Goal: Information Seeking & Learning: Learn about a topic

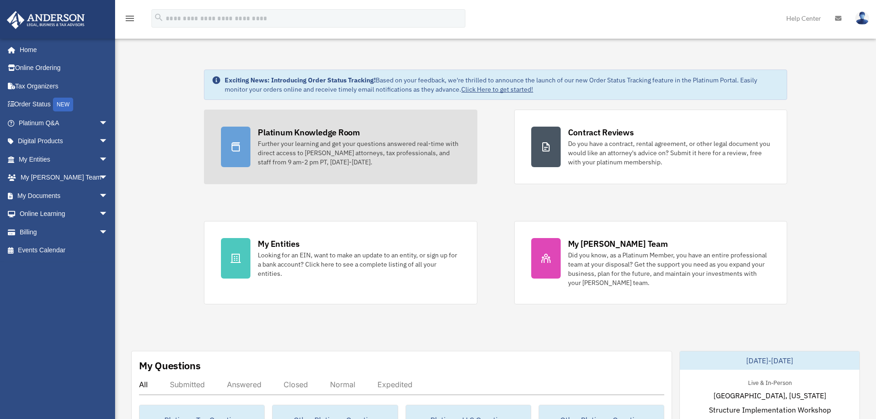
click at [298, 162] on div "Further your learning and get your questions answered real-time with direct acc…" at bounding box center [359, 153] width 202 height 28
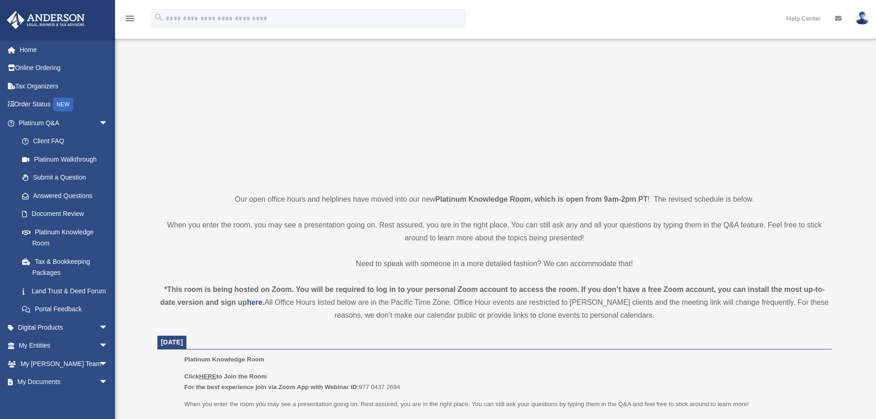
scroll to position [184, 0]
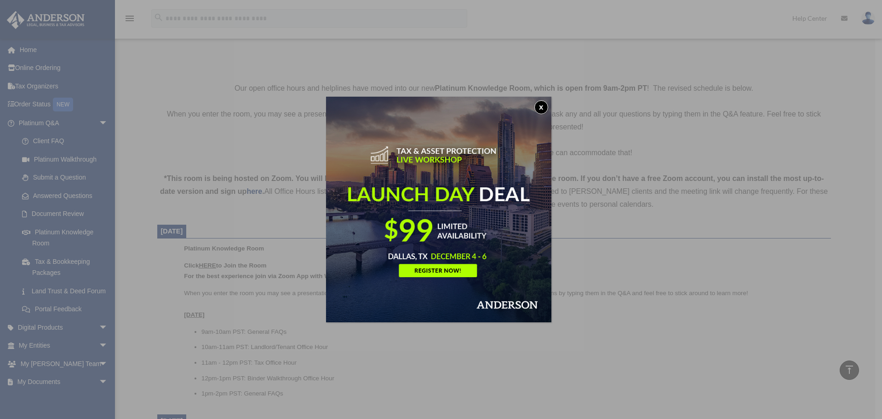
click at [543, 105] on button "x" at bounding box center [542, 107] width 14 height 14
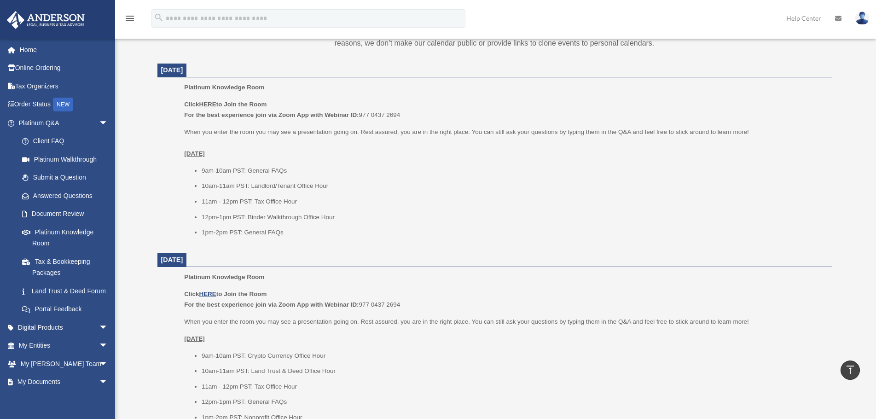
scroll to position [276, 0]
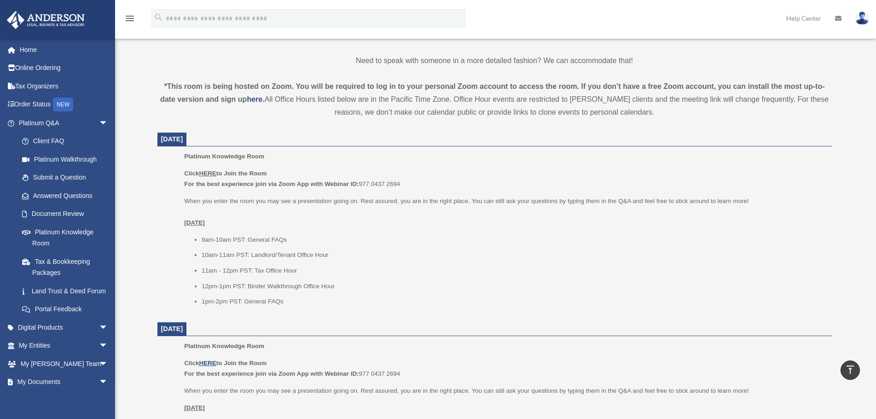
click at [477, 175] on p "Click HERE to Join the Room For the best experience join via Zoom App with Webi…" at bounding box center [504, 179] width 640 height 22
click at [100, 120] on span "arrow_drop_down" at bounding box center [108, 123] width 18 height 19
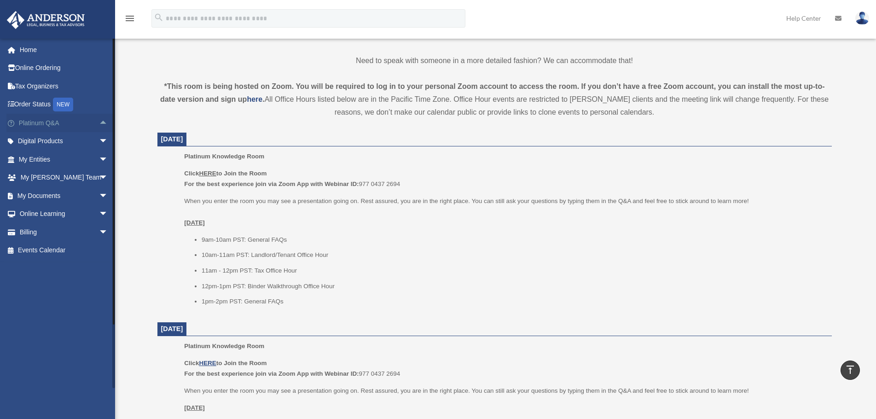
click at [100, 121] on span "arrow_drop_up" at bounding box center [108, 123] width 18 height 19
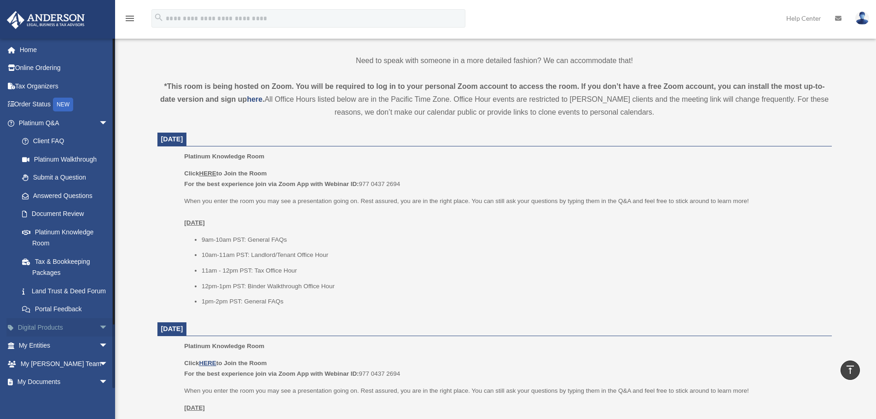
drag, startPoint x: 100, startPoint y: 121, endPoint x: 98, endPoint y: 134, distance: 13.2
click at [100, 122] on span "arrow_drop_down" at bounding box center [108, 123] width 18 height 19
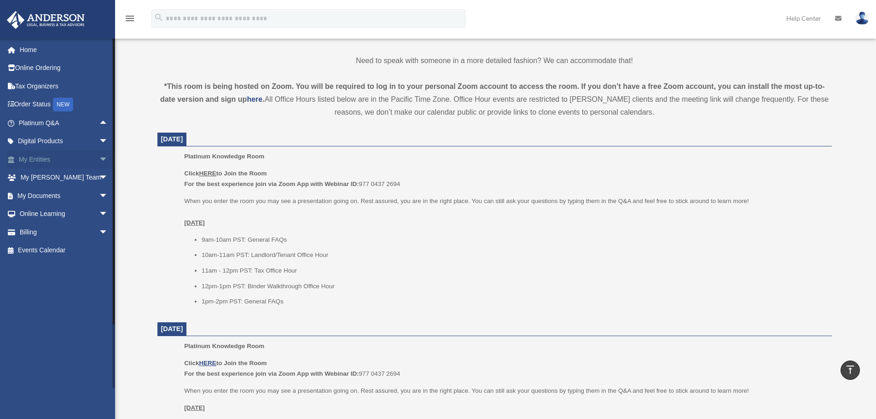
click at [100, 161] on span "arrow_drop_down" at bounding box center [108, 159] width 18 height 19
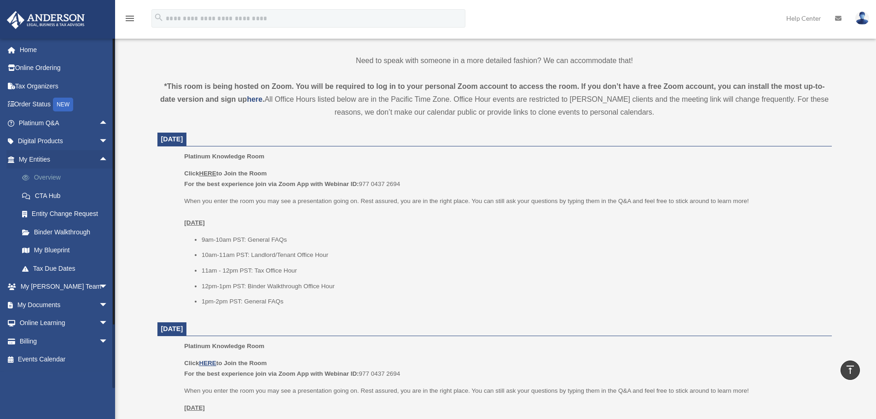
click at [57, 177] on link "Overview" at bounding box center [67, 177] width 109 height 18
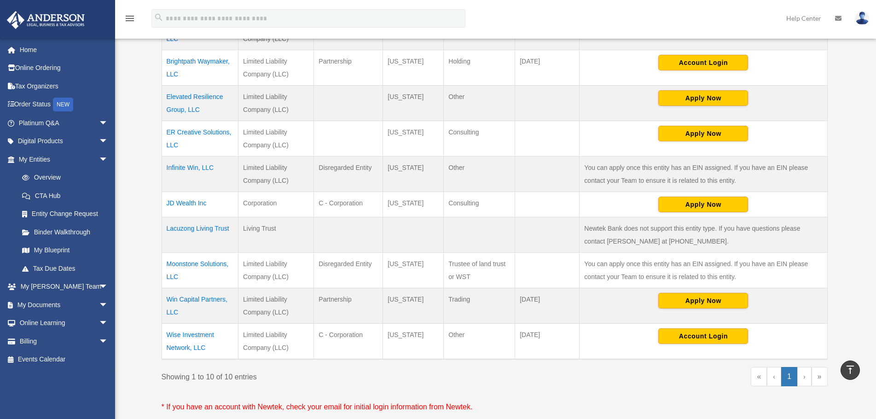
scroll to position [276, 0]
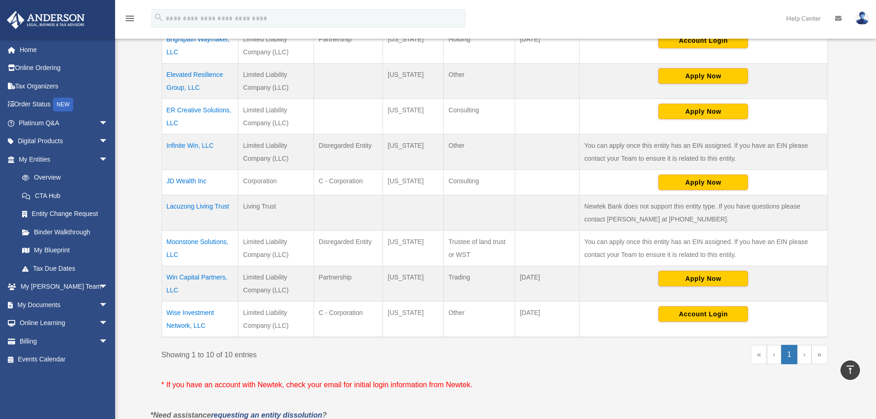
click at [200, 146] on td "Infinite Win, LLC" at bounding box center [199, 151] width 77 height 35
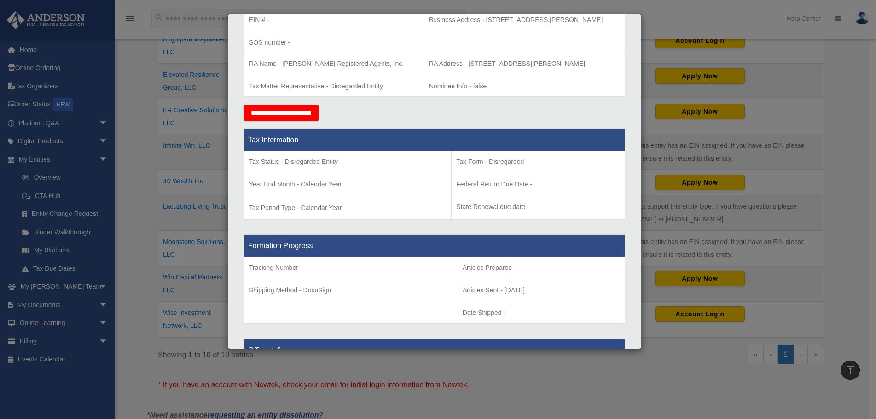
click at [411, 362] on div "Details × Articles Sent Organizational Date" at bounding box center [438, 209] width 876 height 419
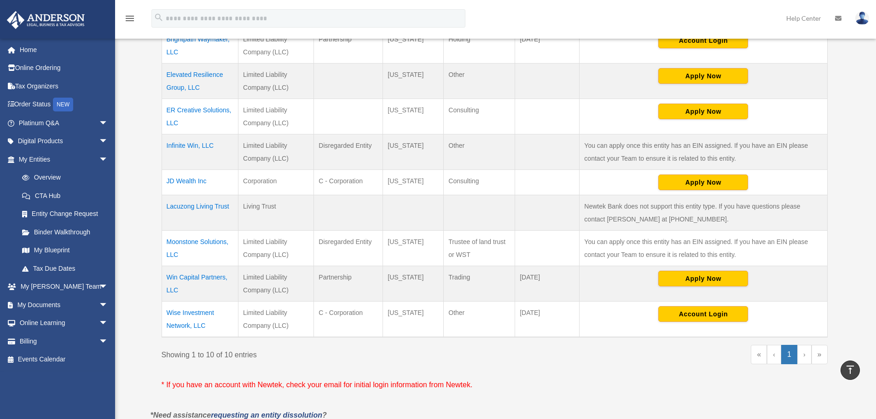
click at [188, 180] on td "JD Wealth Inc" at bounding box center [199, 182] width 77 height 25
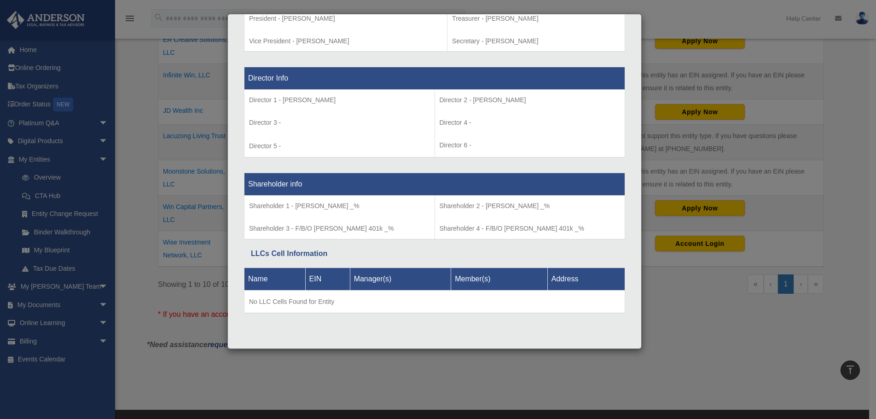
scroll to position [368, 0]
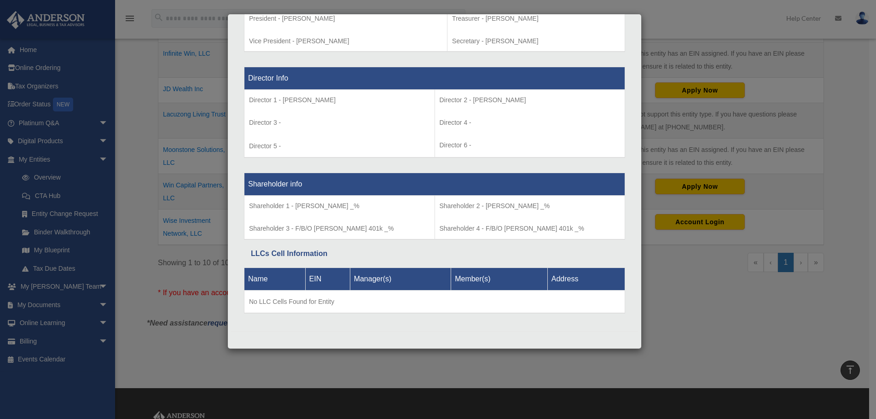
click at [136, 199] on div "Details × Articles Sent Organizational Date" at bounding box center [438, 209] width 876 height 419
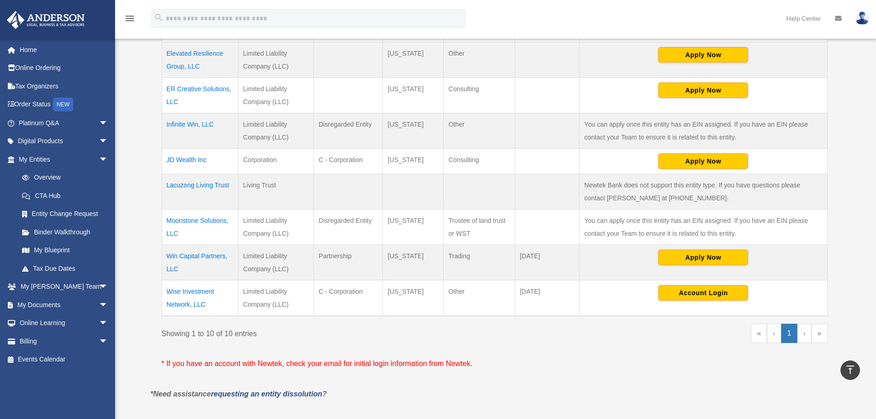
scroll to position [276, 0]
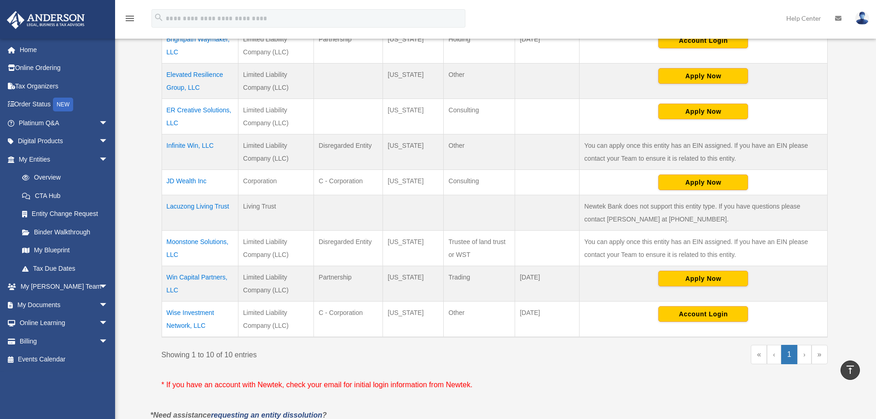
click at [188, 76] on td "Elevated Resilience Group, LLC" at bounding box center [199, 80] width 77 height 35
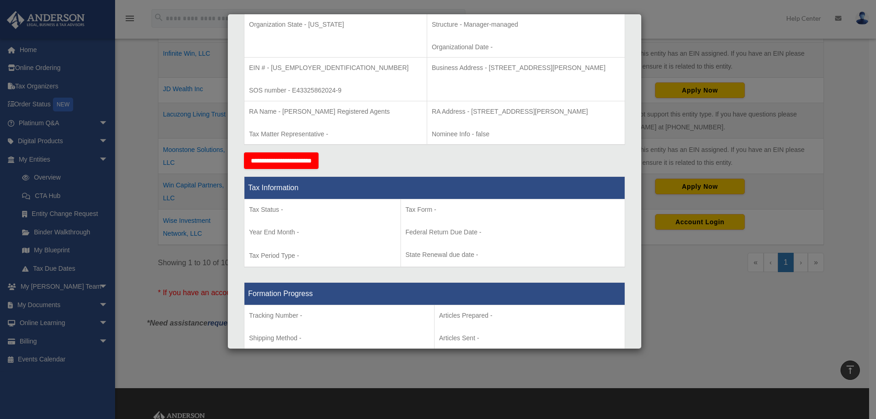
scroll to position [136, 0]
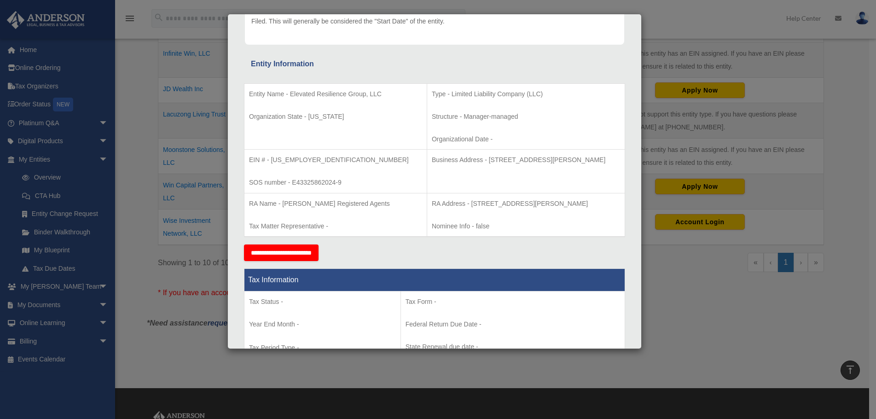
click at [128, 203] on div "Details × Articles Sent Organizational Date" at bounding box center [438, 209] width 876 height 419
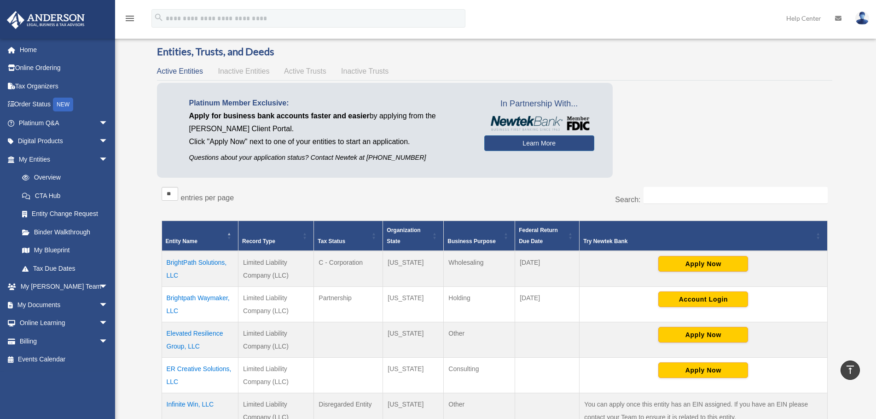
scroll to position [0, 0]
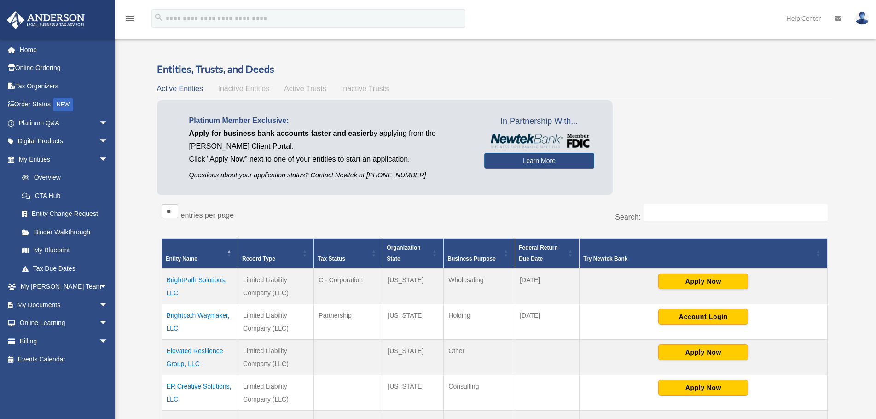
click at [240, 86] on span "Inactive Entities" at bounding box center [244, 89] width 52 height 8
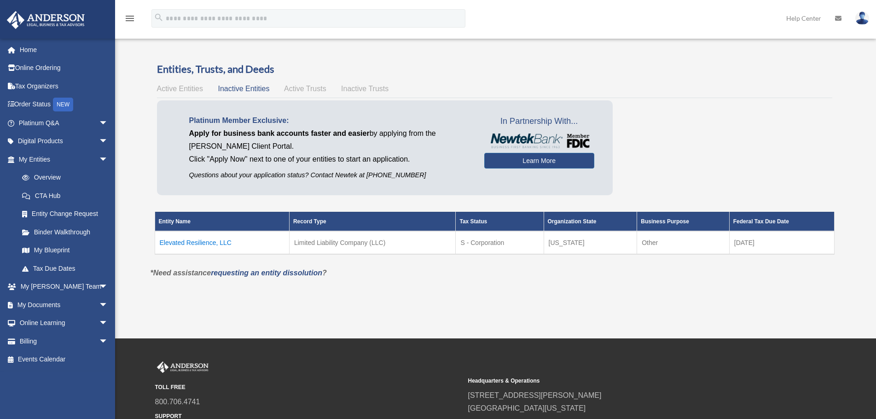
click at [305, 92] on span "Active Trusts" at bounding box center [305, 89] width 42 height 8
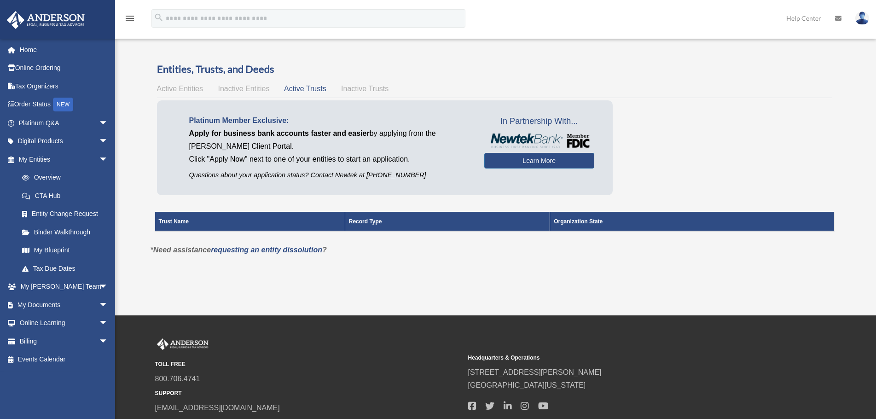
click at [316, 87] on span "Active Trusts" at bounding box center [305, 89] width 42 height 8
click at [365, 89] on span "Inactive Trusts" at bounding box center [364, 89] width 47 height 8
click at [296, 86] on span "Active Trusts" at bounding box center [305, 89] width 42 height 8
click at [229, 90] on span "Inactive Entities" at bounding box center [244, 89] width 52 height 8
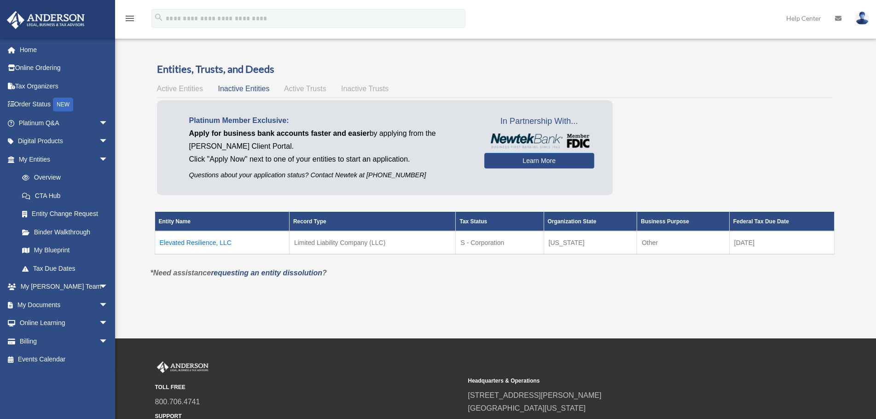
click at [186, 89] on span "Active Entities" at bounding box center [180, 89] width 46 height 8
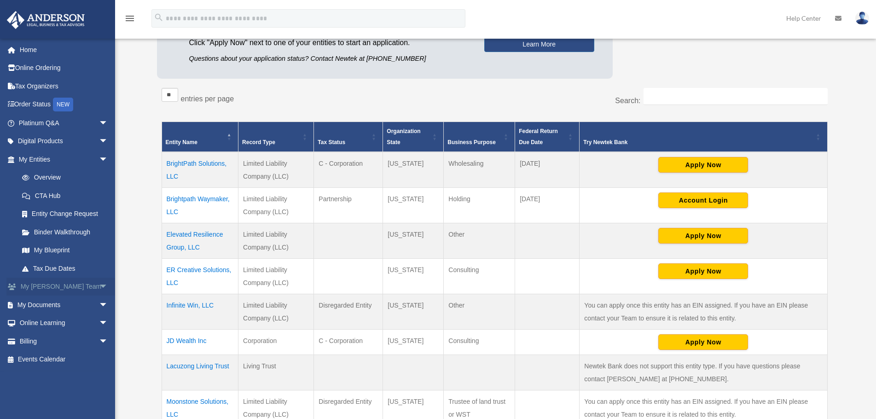
scroll to position [184, 0]
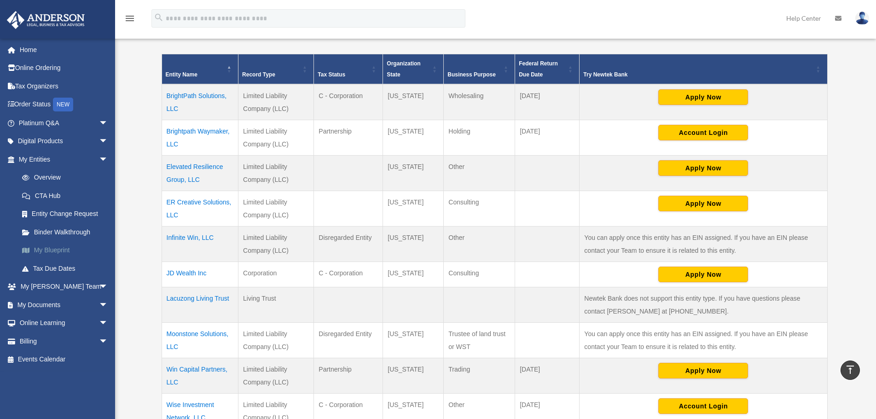
click at [66, 248] on link "My Blueprint" at bounding box center [67, 250] width 109 height 18
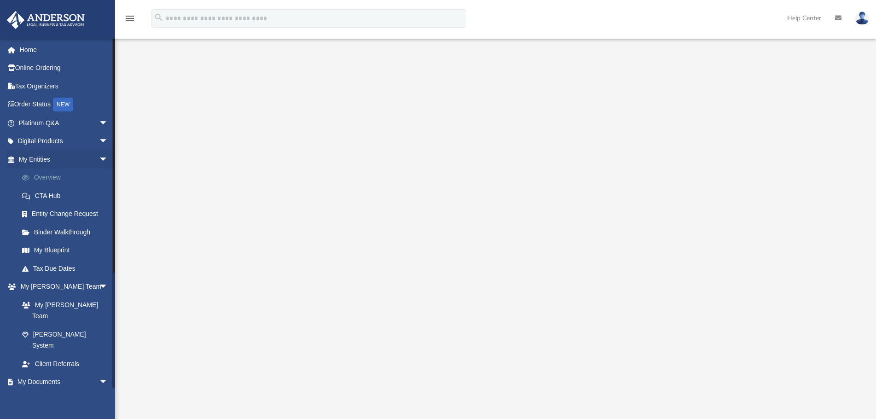
click at [61, 181] on link "Overview" at bounding box center [67, 177] width 109 height 18
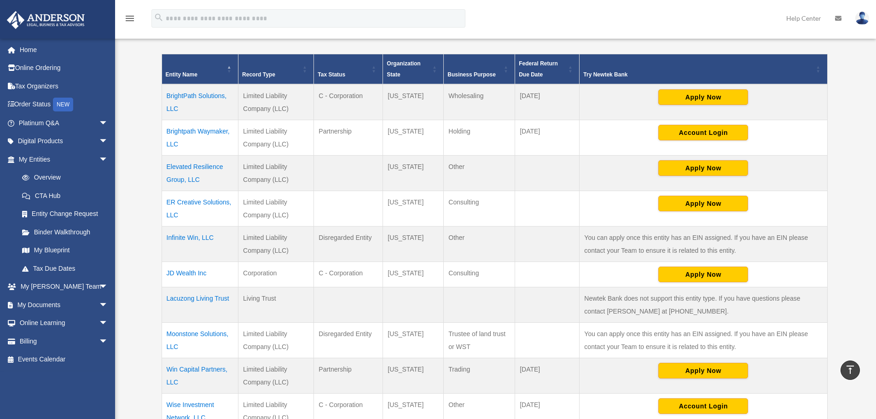
scroll to position [276, 0]
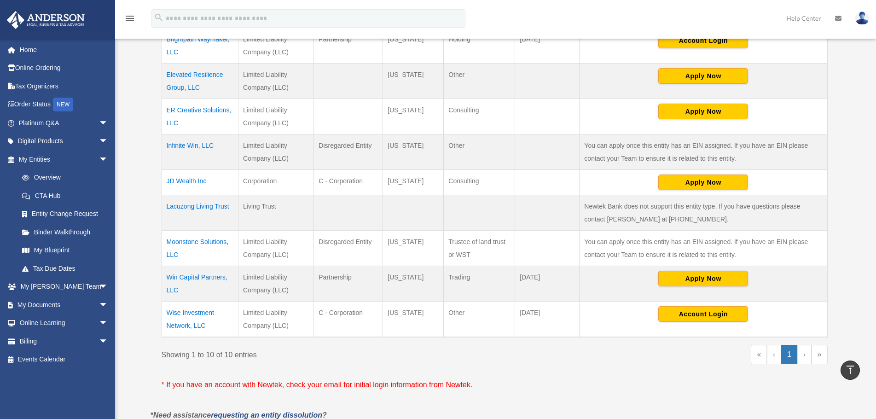
click at [209, 204] on td "Lacuzong Living Trust" at bounding box center [199, 212] width 77 height 35
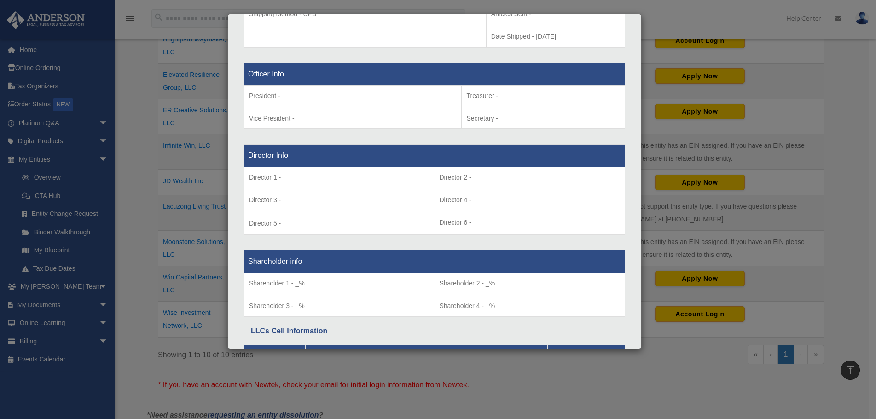
scroll to position [629, 0]
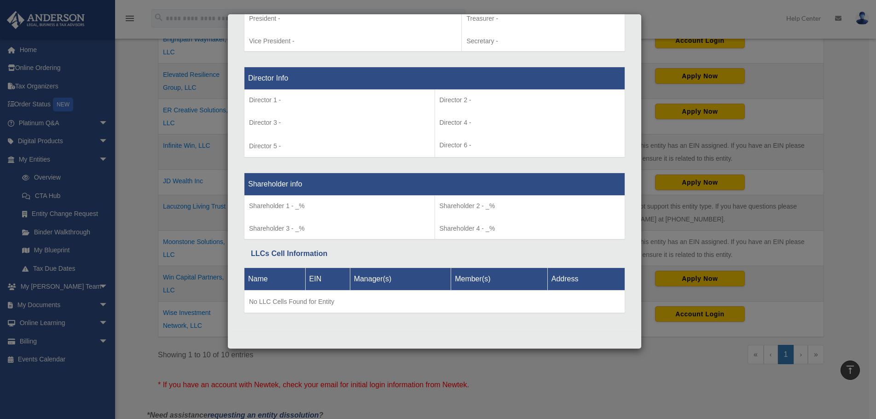
click at [133, 207] on div "Details × Articles Sent Organizational Date" at bounding box center [438, 209] width 876 height 419
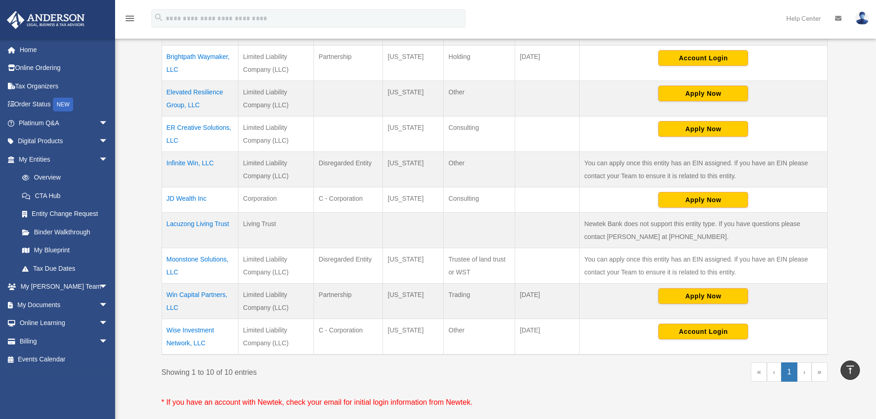
scroll to position [276, 0]
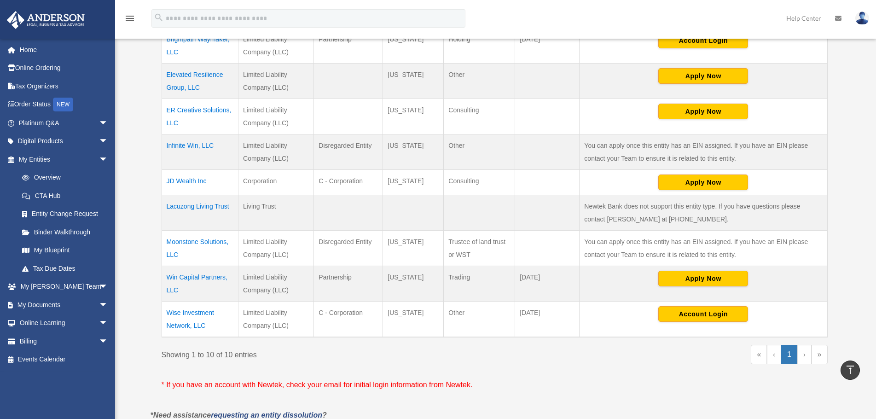
click at [197, 276] on td "Win Capital Partners, LLC" at bounding box center [199, 283] width 77 height 35
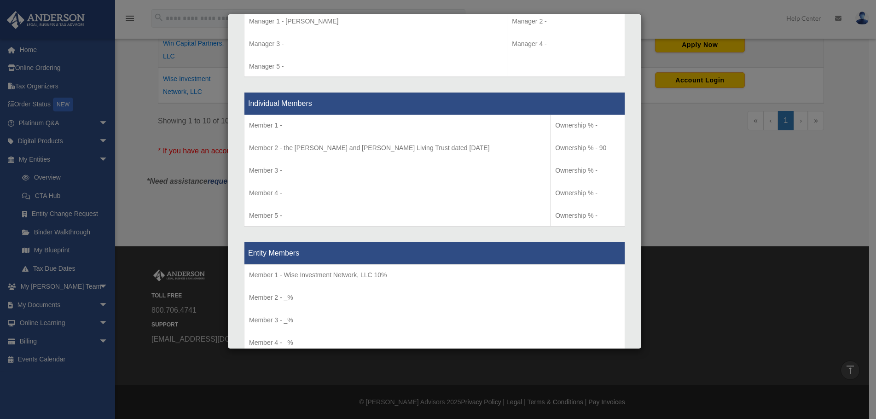
scroll to position [913, 0]
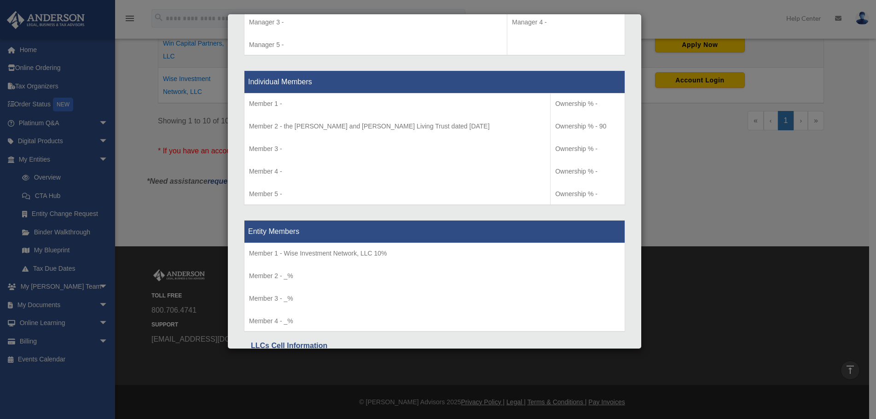
click at [656, 159] on div "Details × Articles Sent Organizational Date" at bounding box center [438, 209] width 876 height 419
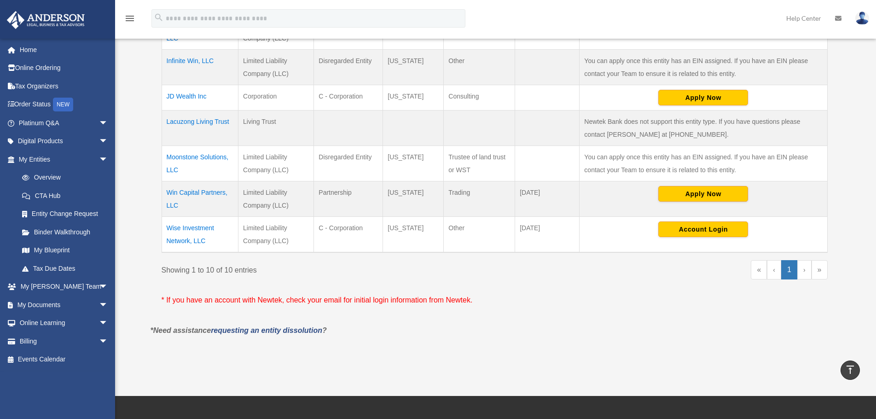
scroll to position [326, 0]
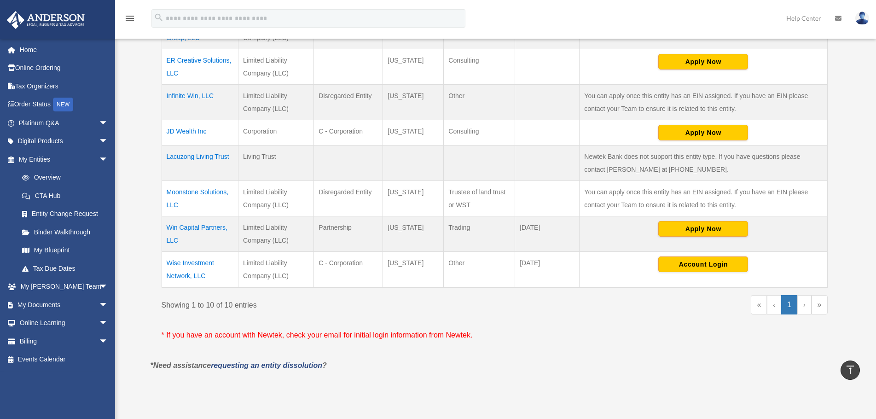
click at [184, 131] on td "JD Wealth Inc" at bounding box center [199, 132] width 77 height 25
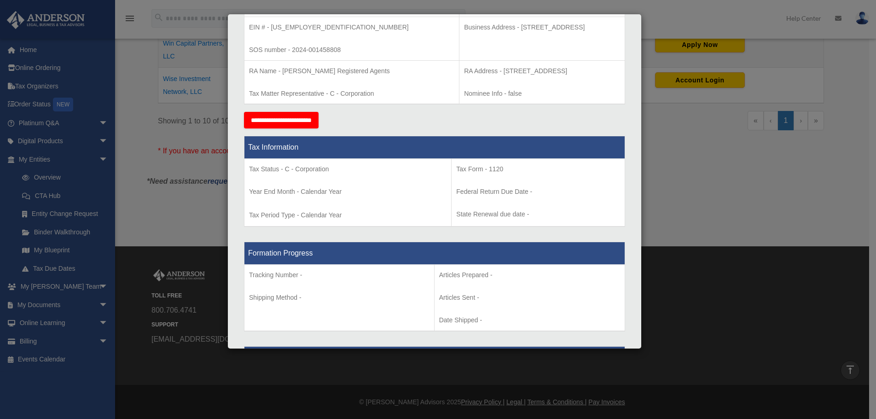
scroll to position [276, 0]
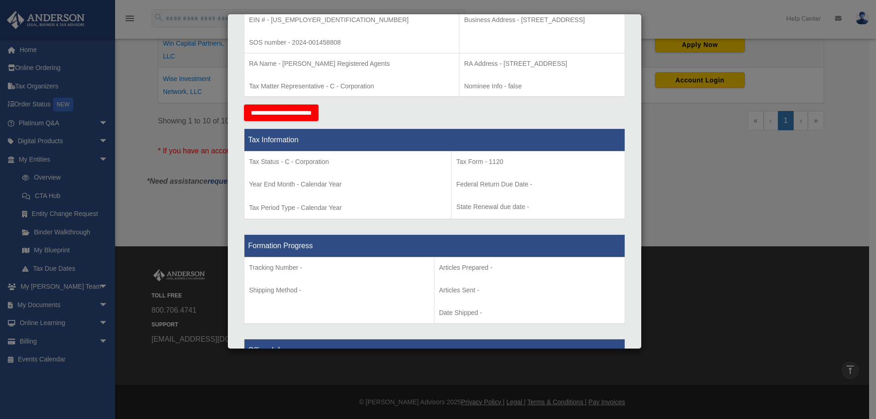
click at [685, 195] on div "Details × Articles Sent Organizational Date" at bounding box center [438, 209] width 876 height 419
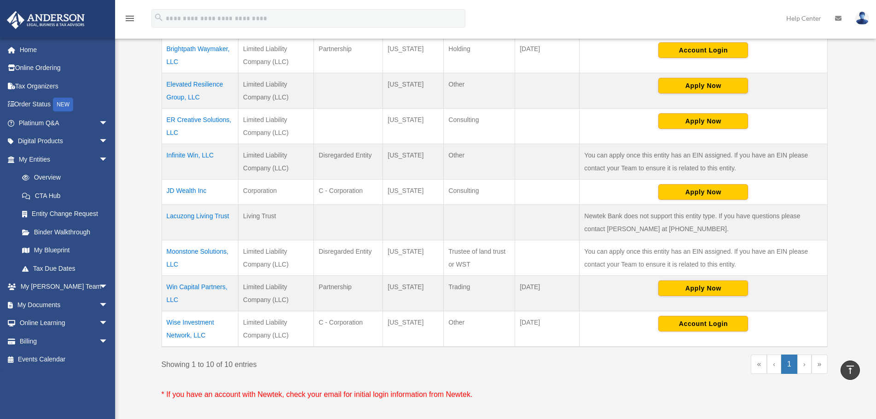
scroll to position [234, 0]
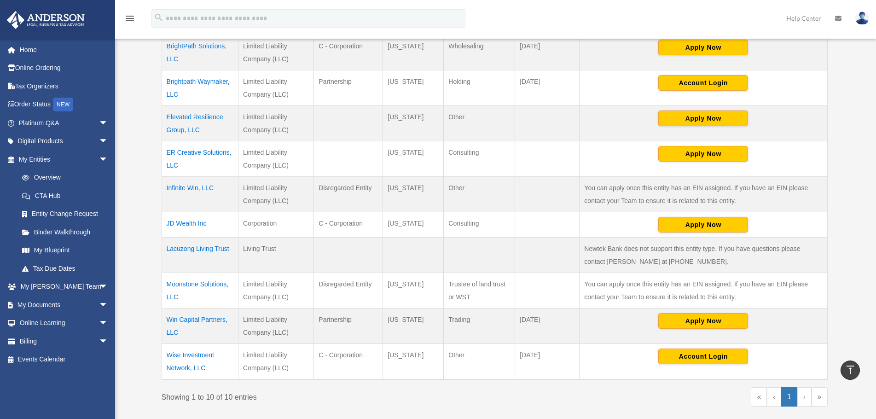
click at [189, 117] on td "Elevated Resilience Group, LLC" at bounding box center [199, 123] width 77 height 35
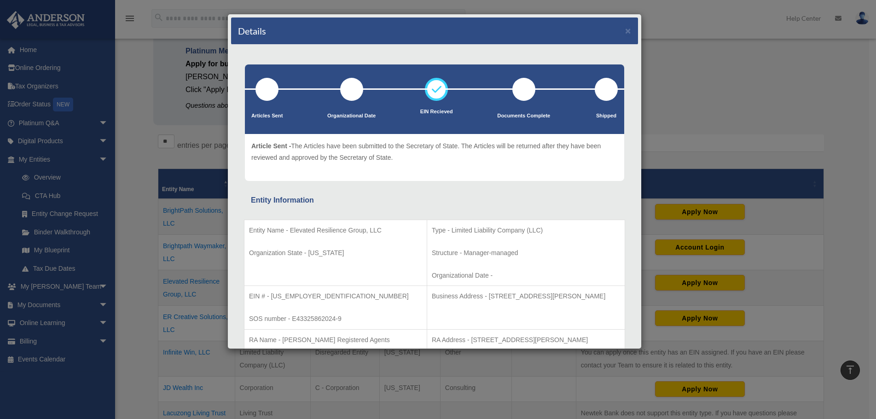
scroll to position [50, 0]
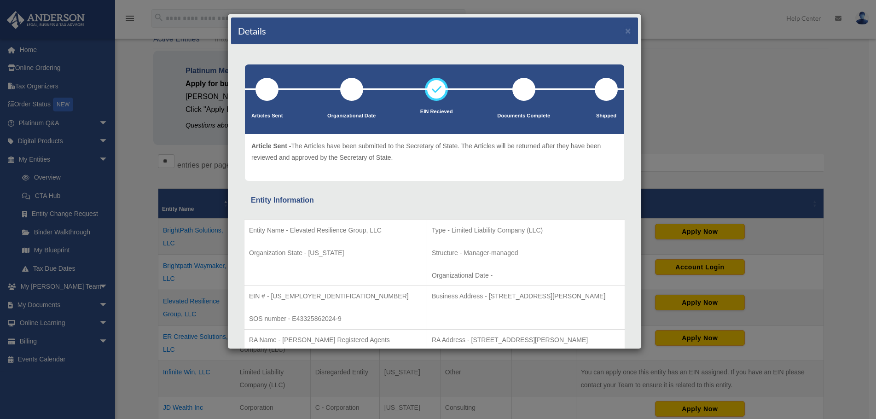
click at [617, 30] on div "Details ×" at bounding box center [434, 30] width 407 height 27
click at [625, 30] on button "×" at bounding box center [628, 31] width 6 height 10
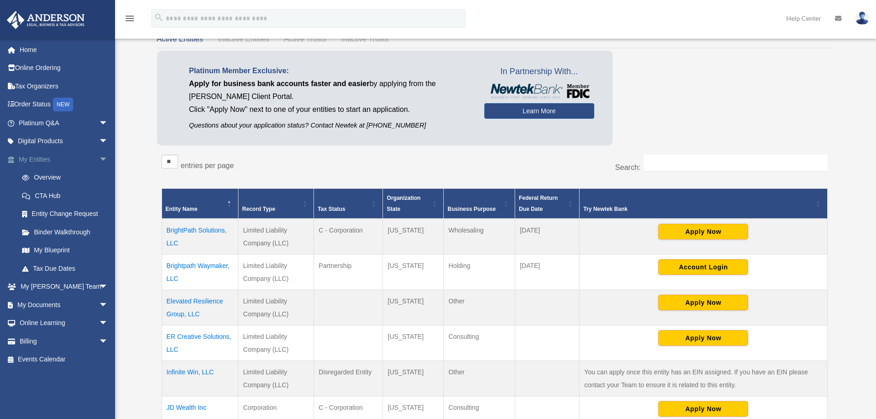
click at [99, 161] on span "arrow_drop_down" at bounding box center [108, 159] width 18 height 19
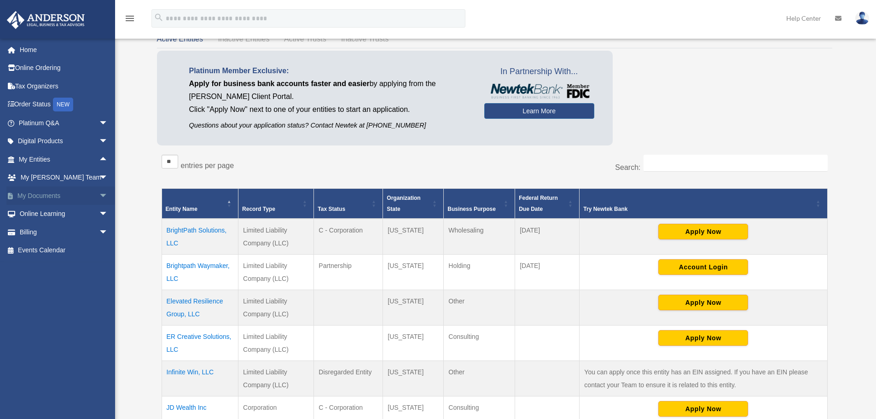
click at [99, 194] on span "arrow_drop_down" at bounding box center [108, 195] width 18 height 19
click at [61, 213] on link "Box" at bounding box center [67, 214] width 109 height 18
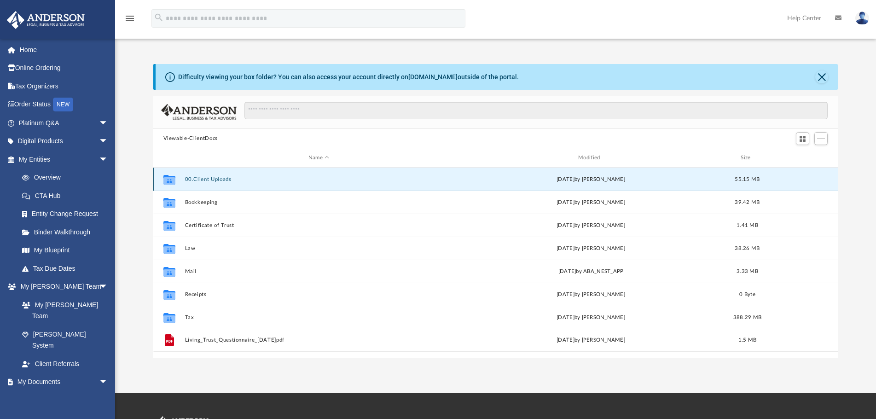
click at [213, 181] on button "00.Client Uploads" at bounding box center [318, 179] width 268 height 6
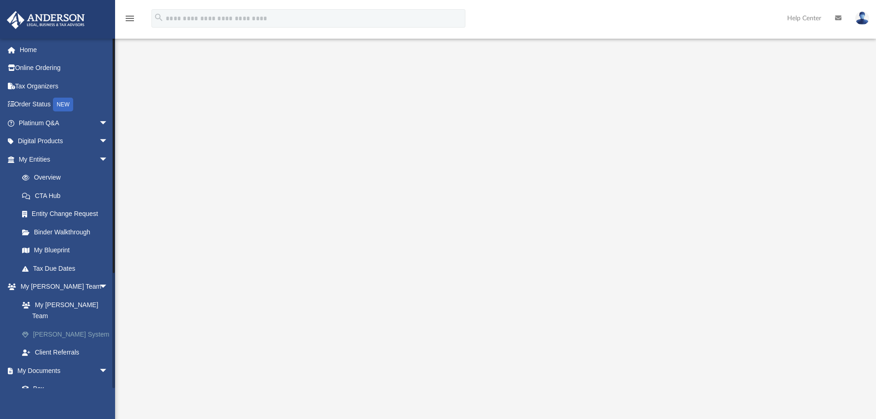
click at [62, 325] on link "[PERSON_NAME] System" at bounding box center [67, 334] width 109 height 18
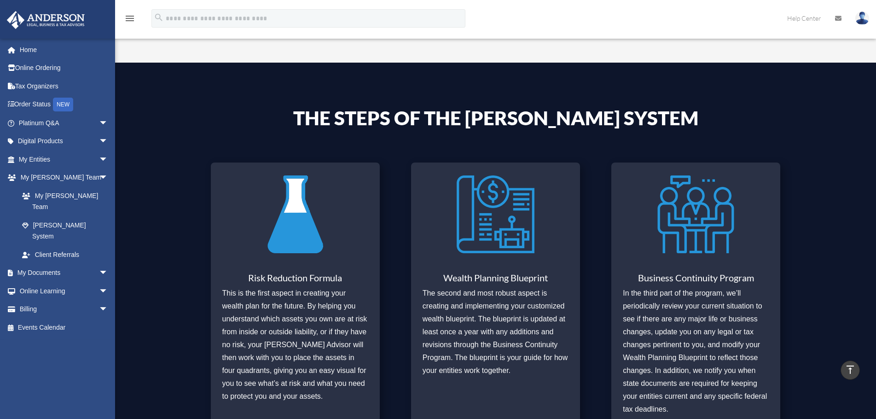
scroll to position [368, 0]
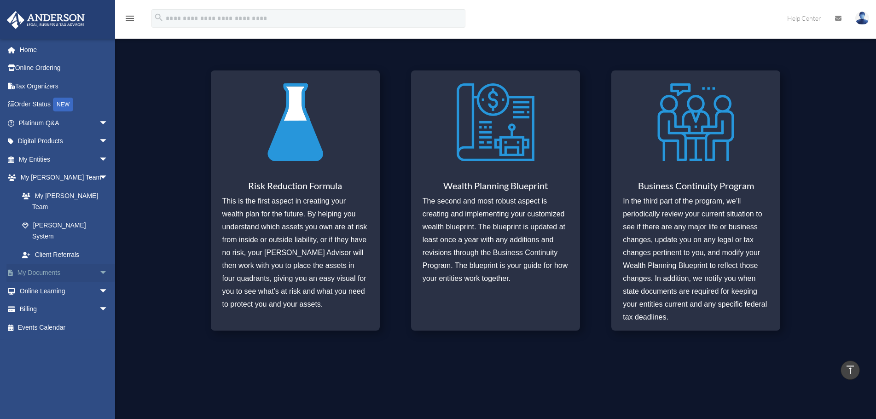
click at [99, 264] on span "arrow_drop_down" at bounding box center [108, 273] width 18 height 19
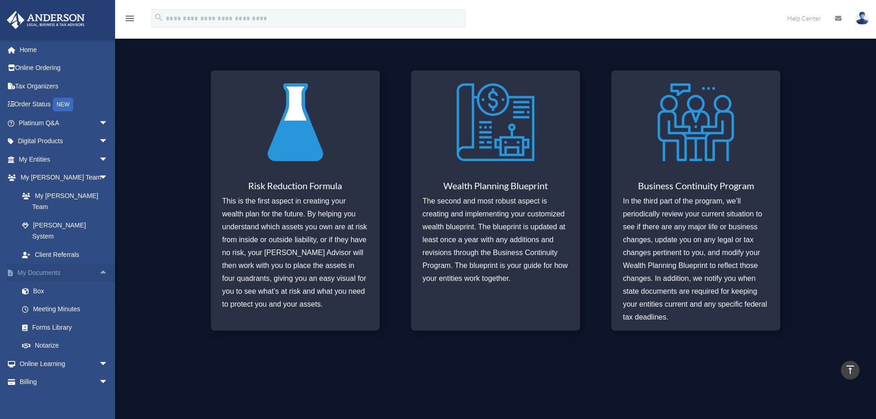
click at [99, 264] on span "arrow_drop_up" at bounding box center [108, 273] width 18 height 19
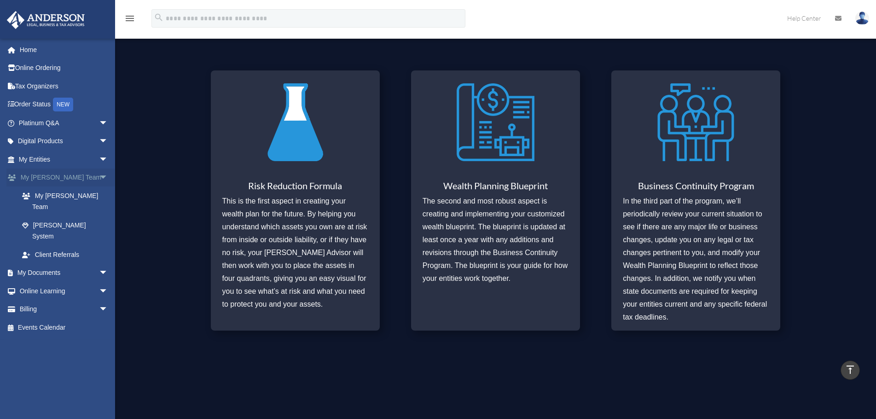
click at [99, 178] on span "arrow_drop_down" at bounding box center [108, 177] width 18 height 19
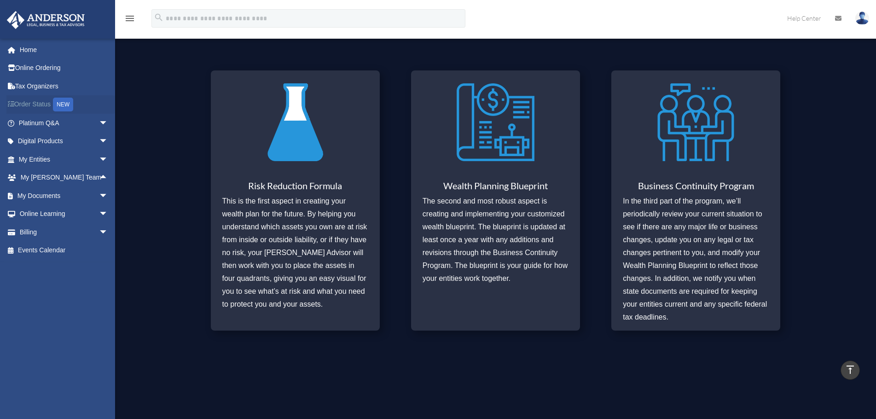
click at [73, 101] on div "NEW" at bounding box center [63, 105] width 20 height 14
